Goal: Transaction & Acquisition: Purchase product/service

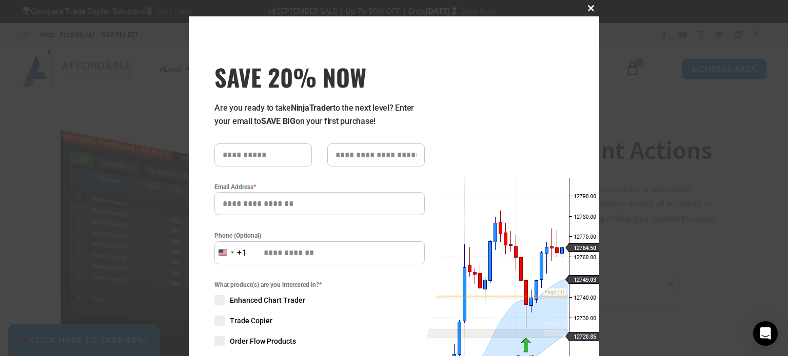
click at [583, 8] on span "SAVE 20% NOW popup" at bounding box center [591, 8] width 16 height 6
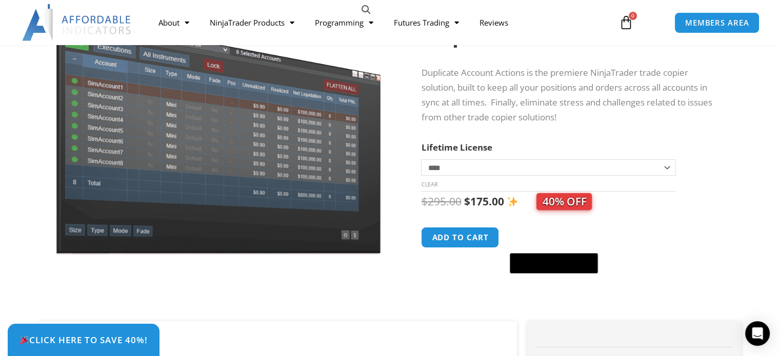
scroll to position [121, 0]
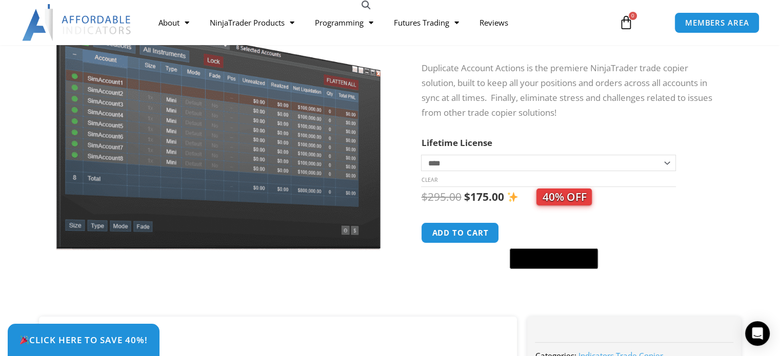
click at [668, 168] on select "**********" at bounding box center [548, 163] width 254 height 16
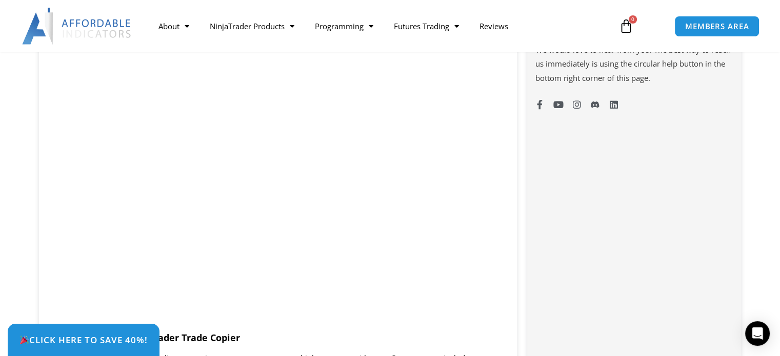
scroll to position [823, 0]
